Goal: Ask a question

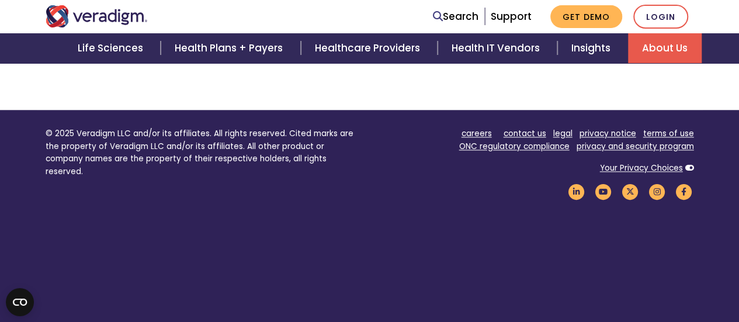
scroll to position [707, 0]
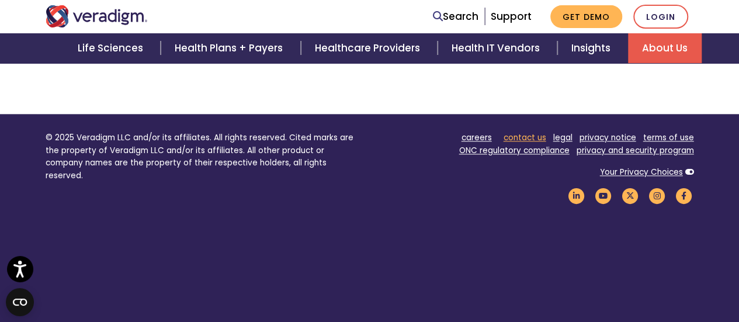
click at [529, 132] on link "contact us" at bounding box center [525, 137] width 43 height 11
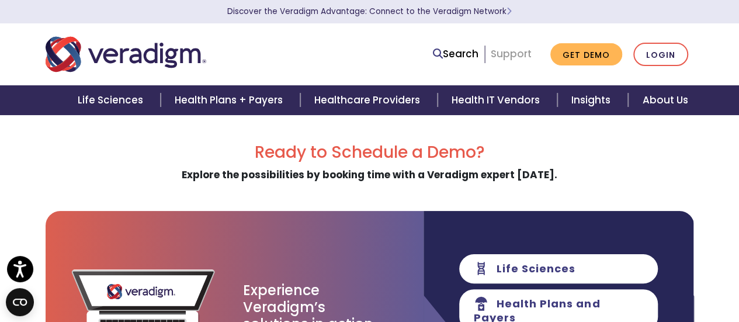
click at [521, 48] on link "Support" at bounding box center [511, 54] width 41 height 14
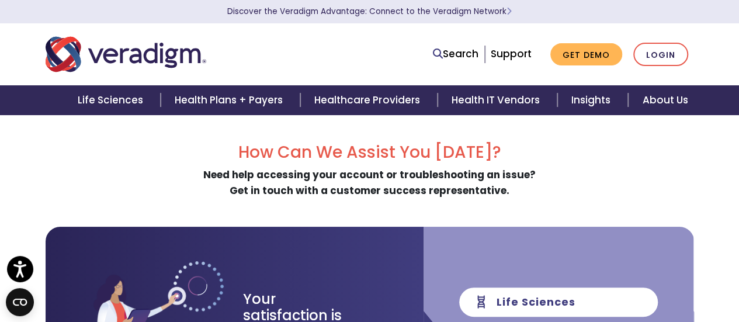
click at [543, 147] on h2 "How Can We Assist You Today?" at bounding box center [370, 153] width 648 height 20
